Goal: Task Accomplishment & Management: Complete application form

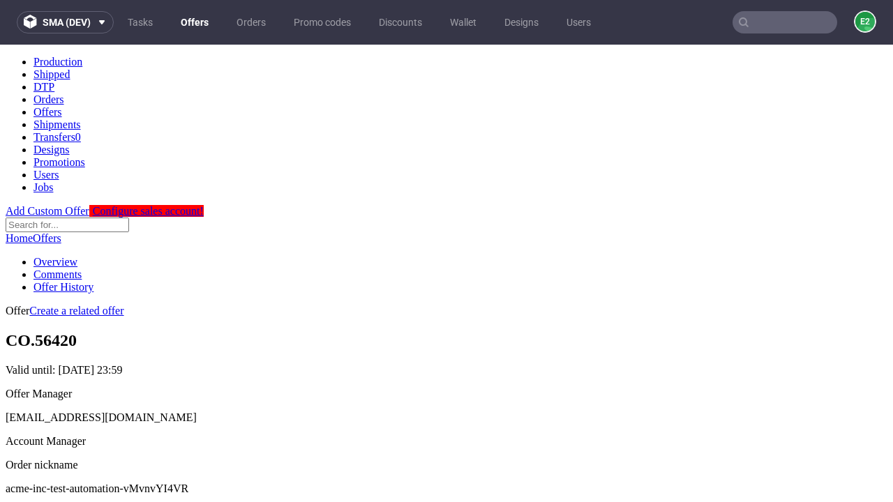
scroll to position [138, 0]
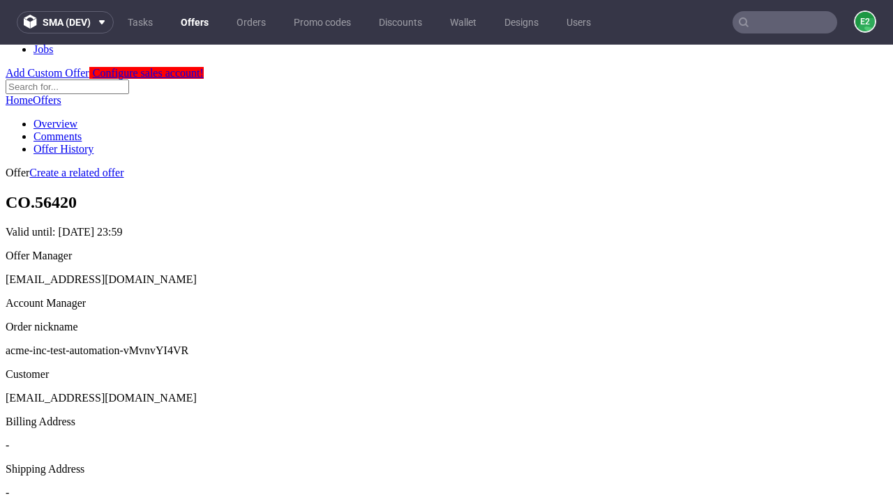
scroll to position [476, 0]
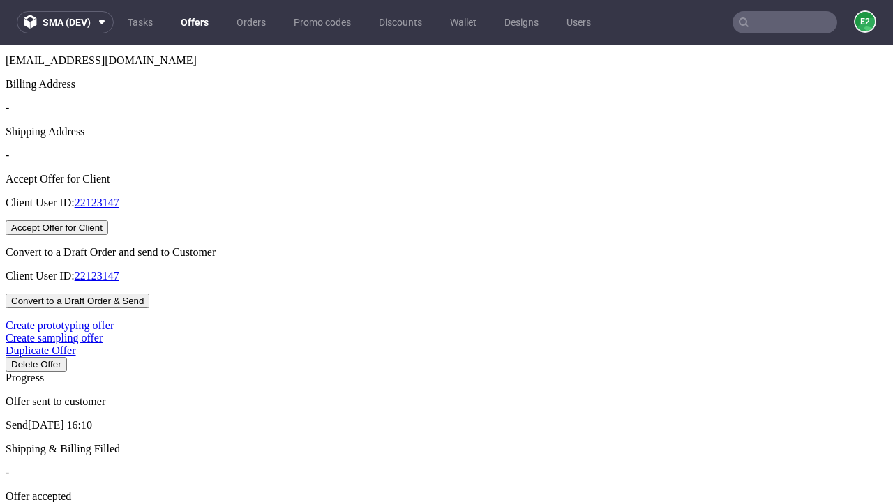
click at [108, 235] on button "Accept Offer for Client" at bounding box center [57, 227] width 103 height 15
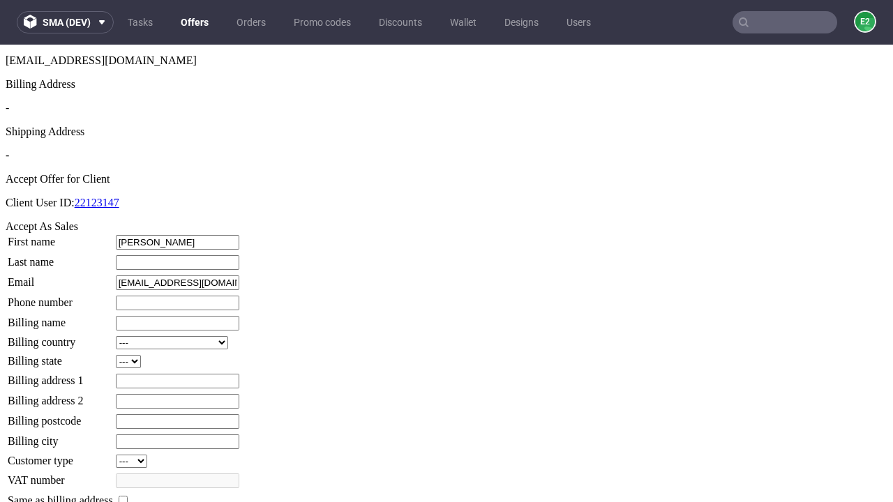
type input "Rodolfo"
type input "Collier-Considine"
type input "1509813888"
type input "Coleman50"
select select "13"
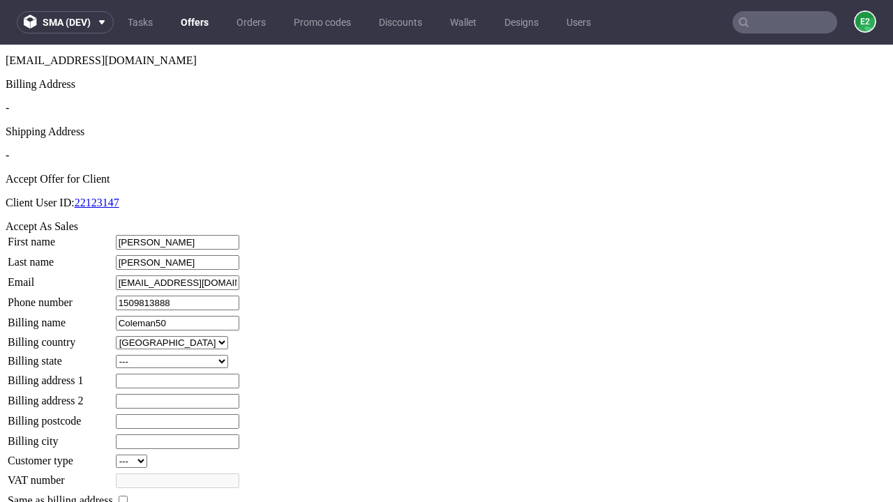
select select "132"
type input "Coleman50"
type input "4 Westfield Road"
type input "WH5 4OK"
type input "Little Beatty"
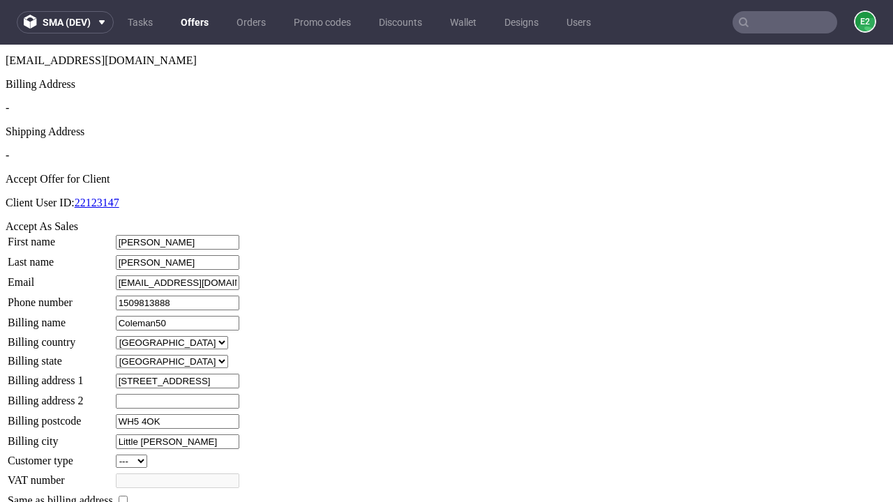
click at [128, 496] on input "checkbox" at bounding box center [123, 500] width 9 height 9
checkbox input "true"
type input "Coleman50"
select select "13"
type input "4 Westfield Road"
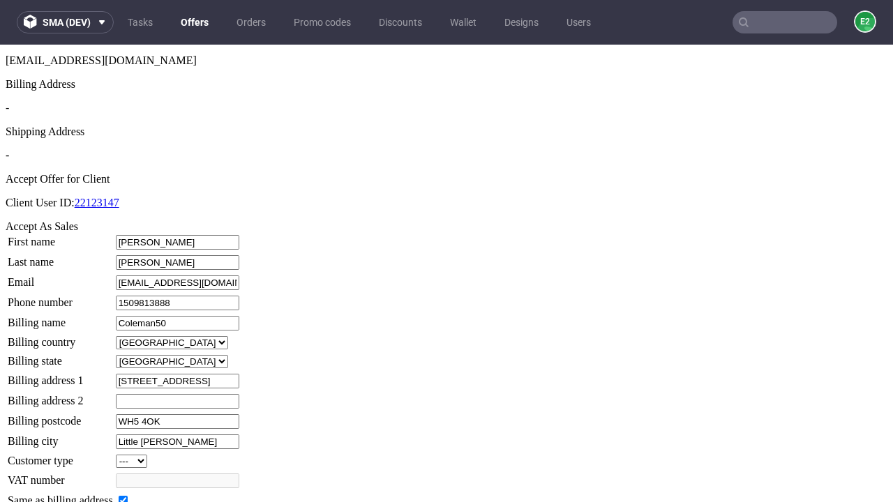
type input "WH5 4OK"
type input "Little Beatty"
select select "132"
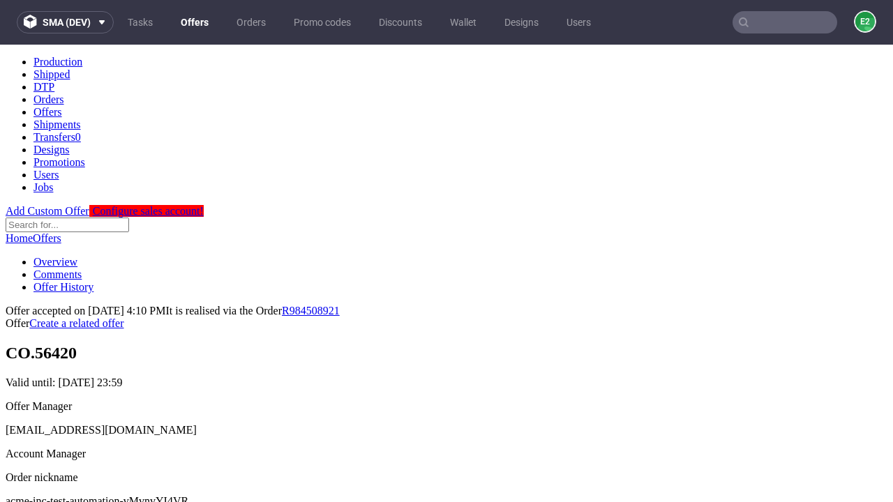
scroll to position [0, 0]
type input "[DATE]"
select select "12214305"
type input "In progress..."
